Goal: Find specific page/section: Find specific page/section

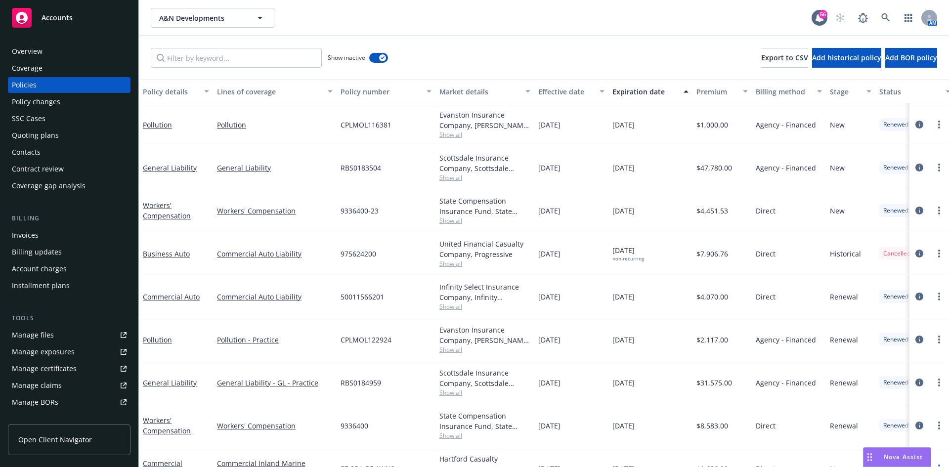
click at [198, 14] on span "A&N Developments" at bounding box center [202, 18] width 86 height 10
type input "[PERSON_NAME]"
click at [195, 51] on div "[PERSON_NAME] Mechanical, Inc." at bounding box center [211, 51] width 106 height 25
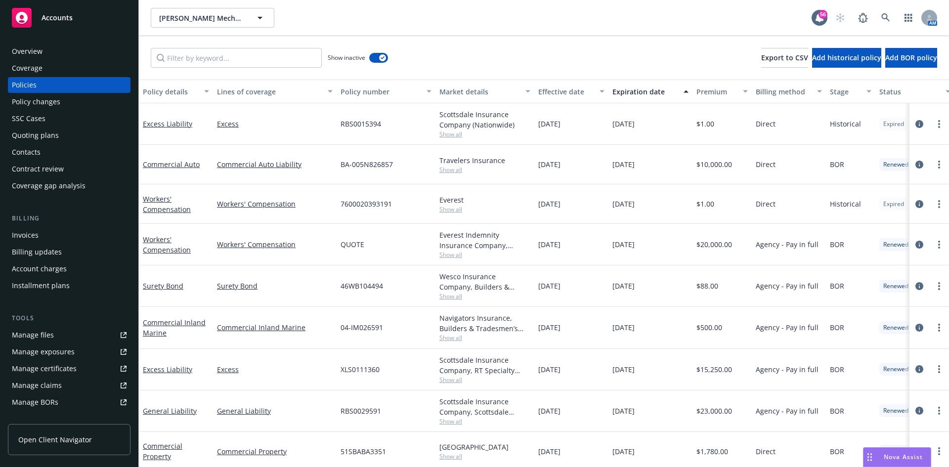
click at [77, 237] on div "Invoices" at bounding box center [69, 235] width 115 height 16
